Goal: Find contact information: Find contact information

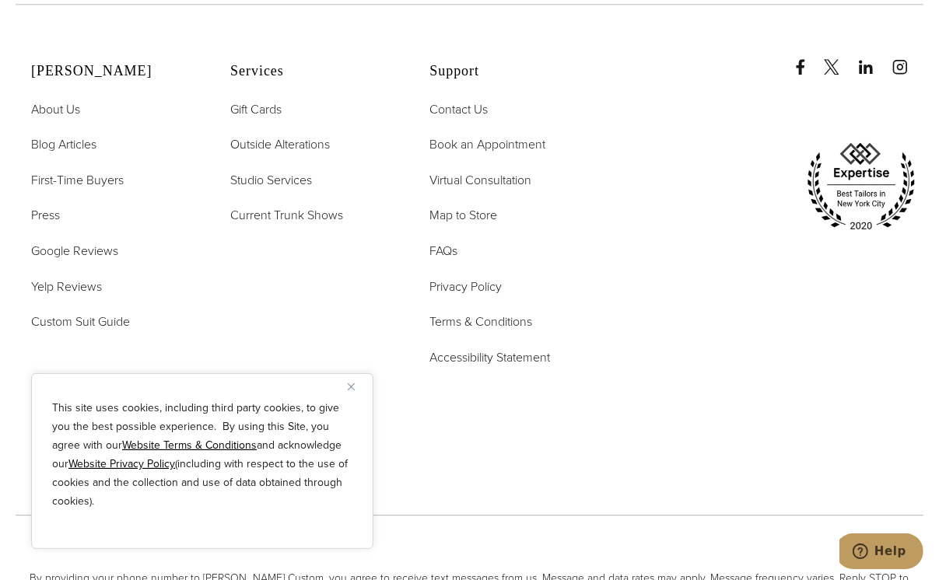
scroll to position [7695, 0]
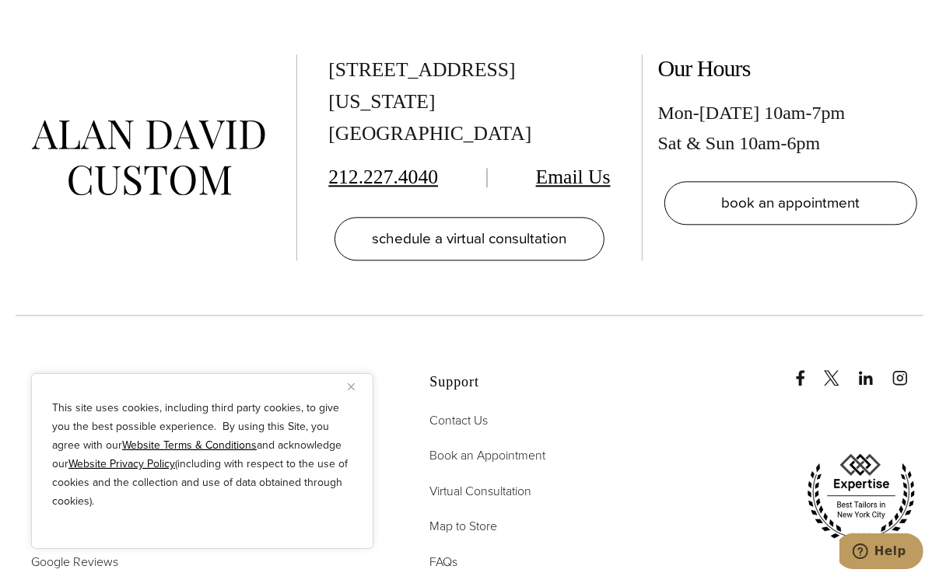
click at [349, 387] on img "Close" at bounding box center [351, 387] width 7 height 7
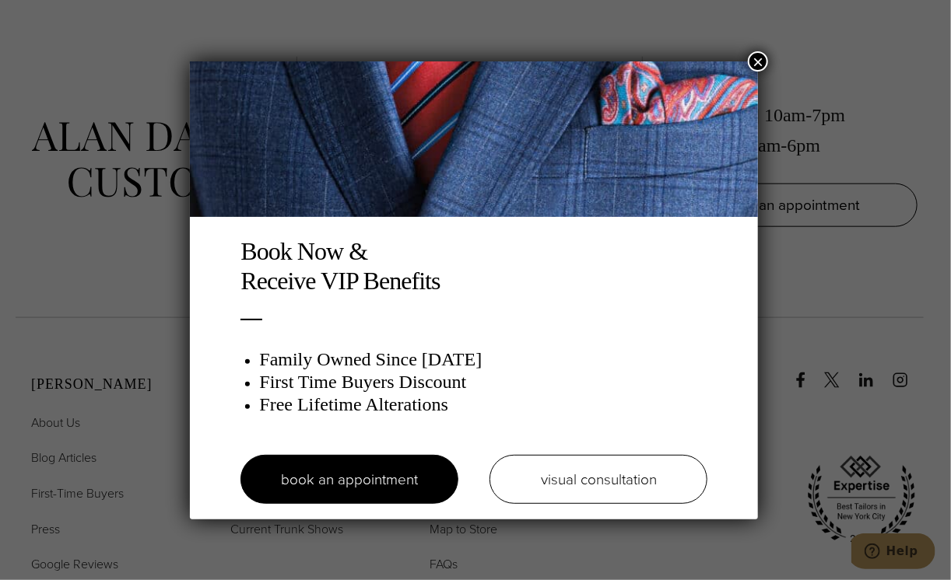
click at [753, 70] on button "×" at bounding box center [758, 61] width 20 height 20
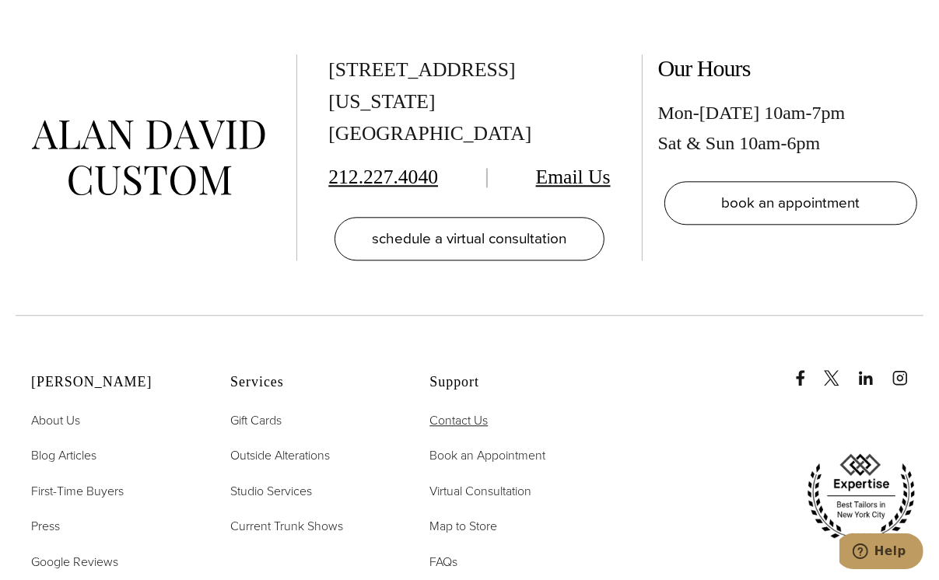
click at [471, 412] on span "Contact Us" at bounding box center [458, 421] width 58 height 18
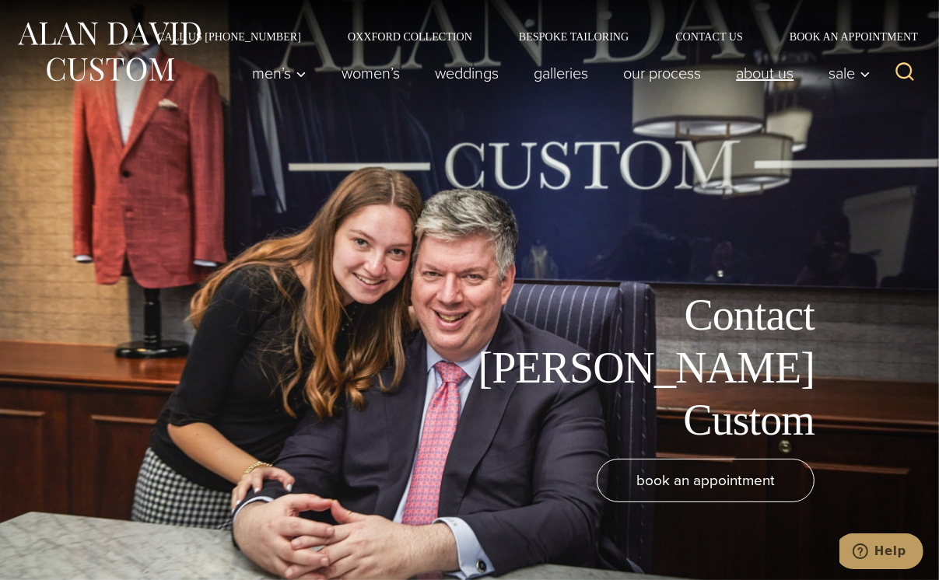
click at [745, 79] on link "About Us" at bounding box center [765, 73] width 93 height 31
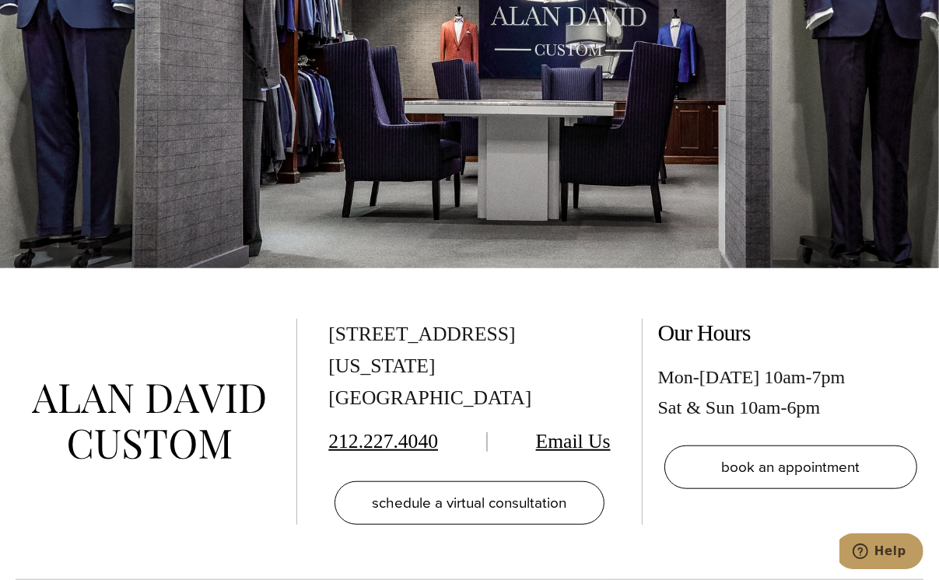
scroll to position [6302, 0]
